Goal: Task Accomplishment & Management: Manage account settings

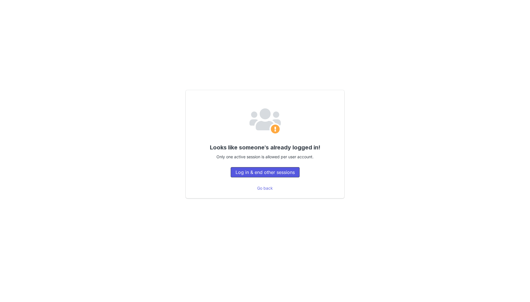
click at [266, 173] on button "Log in & end other sessions" at bounding box center [265, 172] width 69 height 10
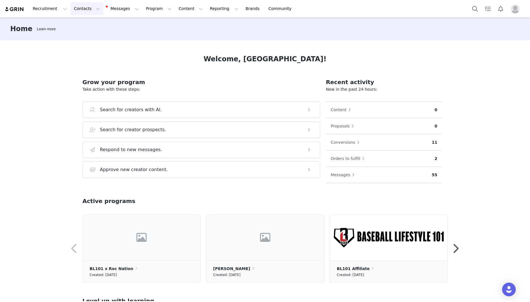
click at [85, 5] on button "Contacts Contacts" at bounding box center [87, 8] width 33 height 13
click at [91, 26] on div "Creators" at bounding box center [89, 25] width 38 height 6
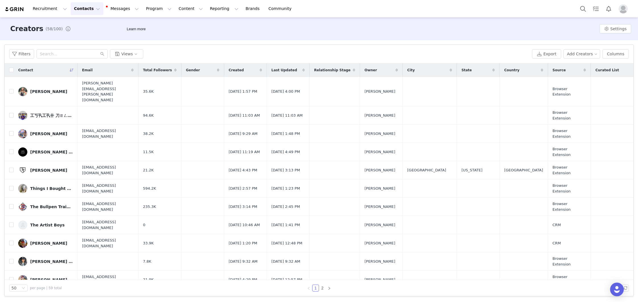
click at [52, 259] on div "[PERSON_NAME] 🇩🇴" at bounding box center [51, 261] width 43 height 5
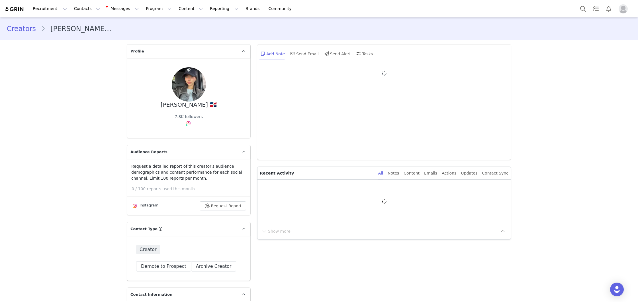
type input "+1 ([GEOGRAPHIC_DATA])"
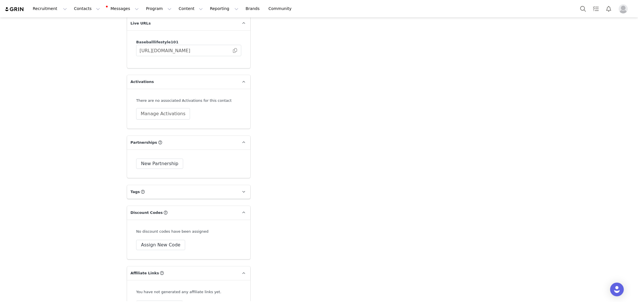
scroll to position [1102, 0]
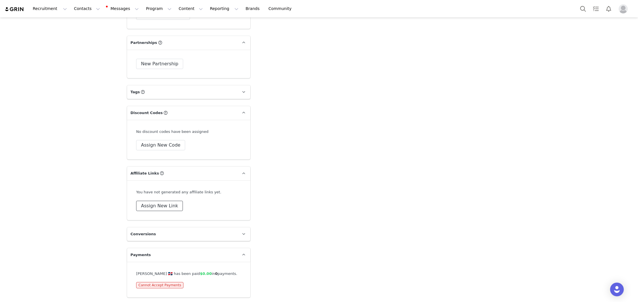
click at [147, 209] on button "Assign New Link" at bounding box center [159, 206] width 47 height 10
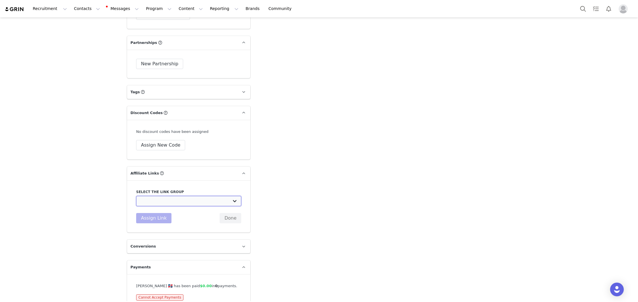
click at [149, 200] on select "Influencer's Link: https://[DOMAIN_NAME]/discount/[discount_code_group_10008716…" at bounding box center [188, 201] width 105 height 10
select select "26696"
click at [136, 196] on select "Influencer's Link: https://[DOMAIN_NAME]/discount/[discount_code_group_10008716…" at bounding box center [188, 201] width 105 height 10
click at [160, 217] on button "Assign Link" at bounding box center [153, 218] width 35 height 10
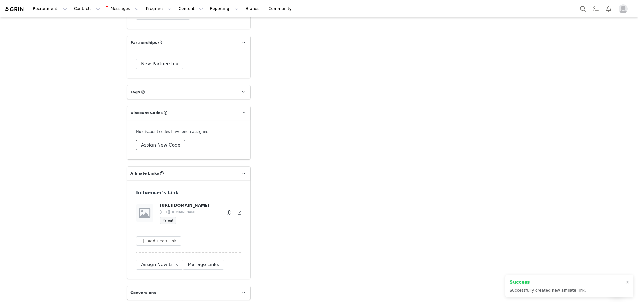
click at [170, 142] on button "Assign New Code" at bounding box center [160, 145] width 49 height 10
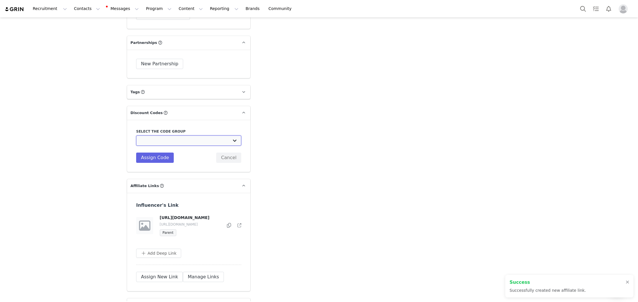
click at [171, 143] on select "Baseball Lifestyle 101: Influencer's 10%" at bounding box center [188, 140] width 105 height 10
select select "10008716"
click at [136, 135] on select "Baseball Lifestyle 101: Influencer's 10%" at bounding box center [188, 140] width 105 height 10
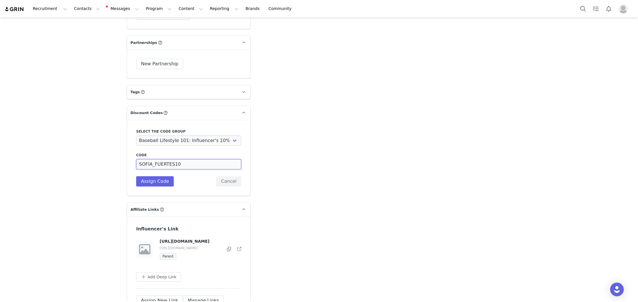
drag, startPoint x: 154, startPoint y: 163, endPoint x: 186, endPoint y: 163, distance: 31.6
click at [186, 163] on input "SOFIA_FUERTES10" at bounding box center [188, 164] width 105 height 10
type input "[GEOGRAPHIC_DATA]"
click at [152, 183] on button "Assign Code" at bounding box center [155, 181] width 38 height 10
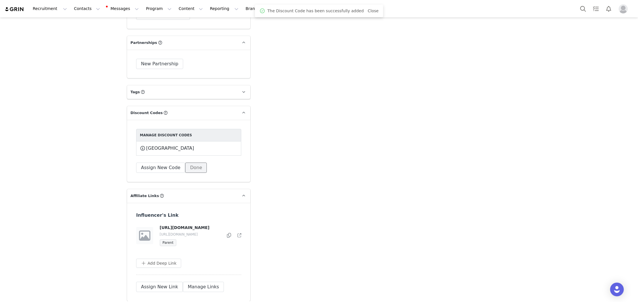
click at [196, 167] on button "Done" at bounding box center [196, 167] width 22 height 10
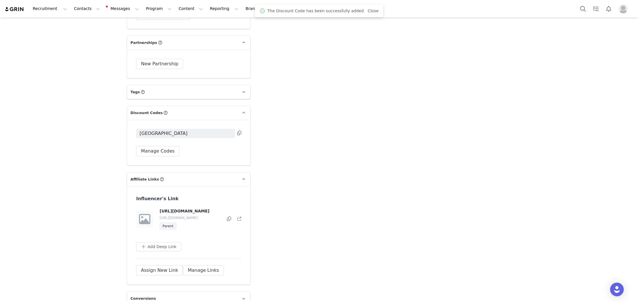
click at [239, 132] on icon at bounding box center [239, 132] width 4 height 5
click at [229, 219] on icon at bounding box center [229, 218] width 4 height 5
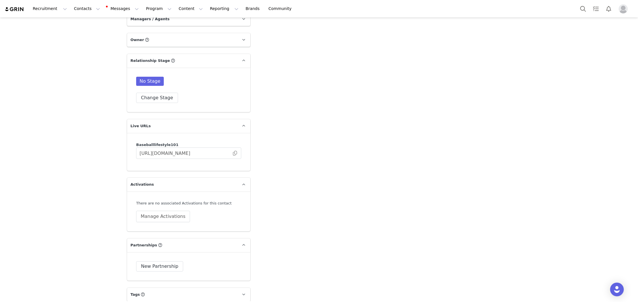
scroll to position [888, 0]
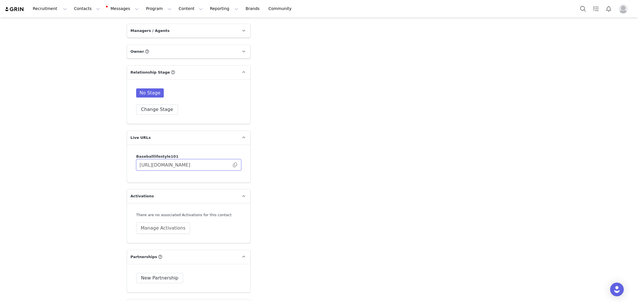
click at [236, 162] on input "[URL][DOMAIN_NAME]" at bounding box center [188, 164] width 105 height 11
click at [236, 165] on span at bounding box center [235, 165] width 6 height 0
click at [81, 9] on button "Contacts Contacts" at bounding box center [87, 8] width 33 height 13
click at [79, 23] on p "Creators" at bounding box center [79, 25] width 17 height 6
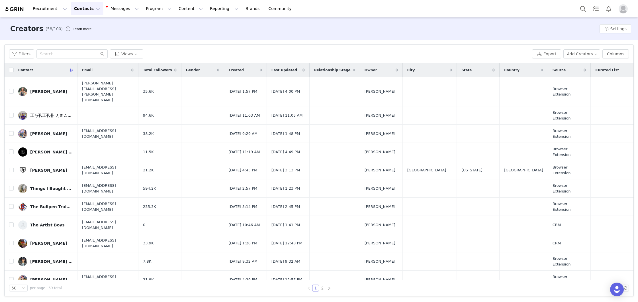
click at [44, 113] on div "工丂卂工卂卄 刀ㄖㄥ卂刀" at bounding box center [51, 115] width 43 height 5
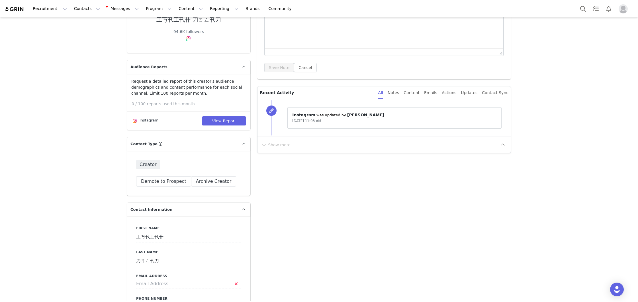
scroll to position [154, 0]
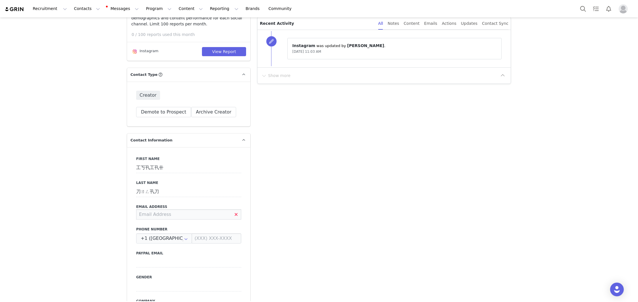
click at [156, 211] on input at bounding box center [188, 214] width 105 height 10
paste input "[PERSON_NAME][EMAIL_ADDRESS][DOMAIN_NAME]"
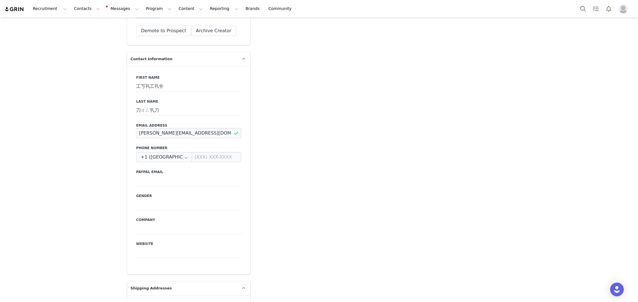
scroll to position [248, 0]
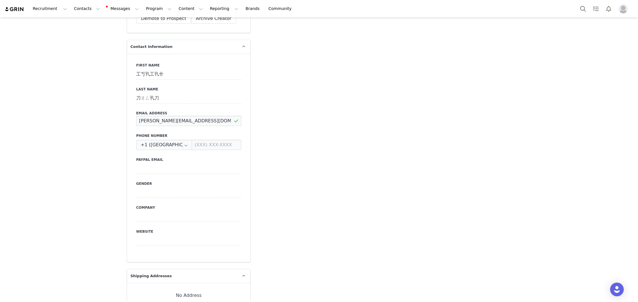
type input "[PERSON_NAME][EMAIL_ADDRESS][DOMAIN_NAME]"
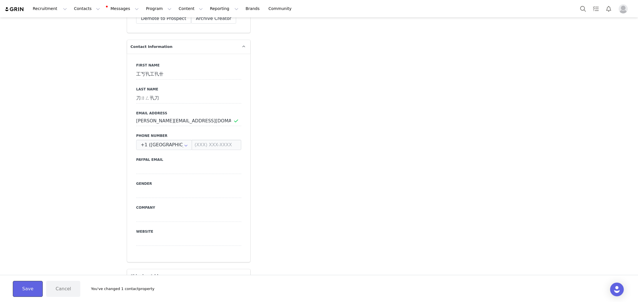
click at [33, 288] on button "Save" at bounding box center [28, 289] width 30 height 16
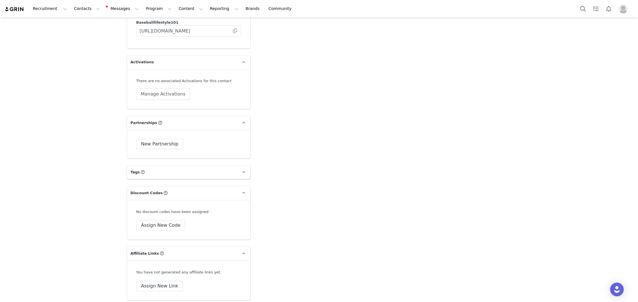
scroll to position [964, 0]
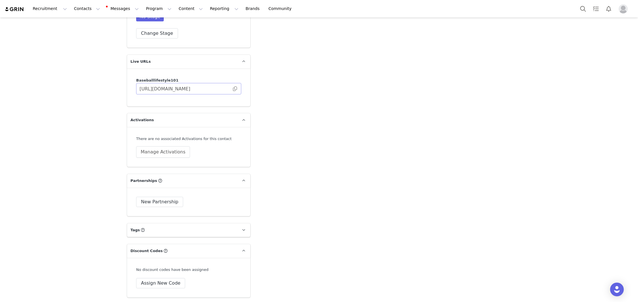
click at [234, 89] on span at bounding box center [235, 89] width 6 height 0
